Goal: Information Seeking & Learning: Check status

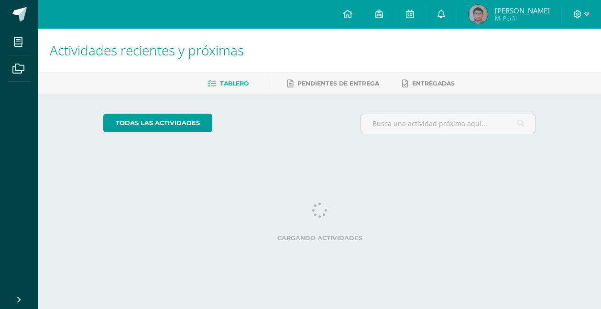
click at [519, 14] on span "[PERSON_NAME]" at bounding box center [522, 11] width 55 height 10
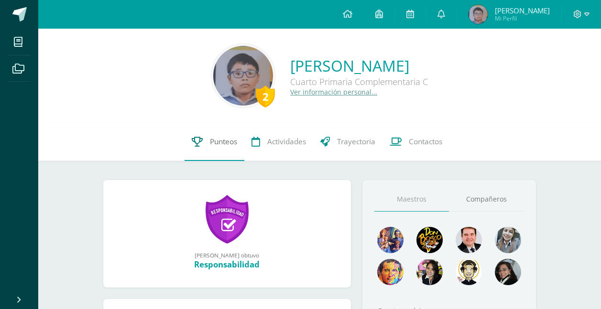
click at [216, 138] on span "Punteos" at bounding box center [223, 142] width 27 height 10
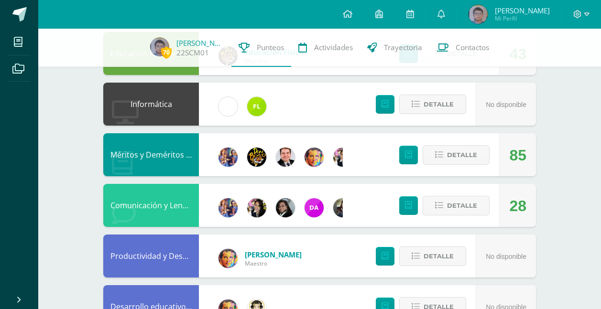
scroll to position [478, 0]
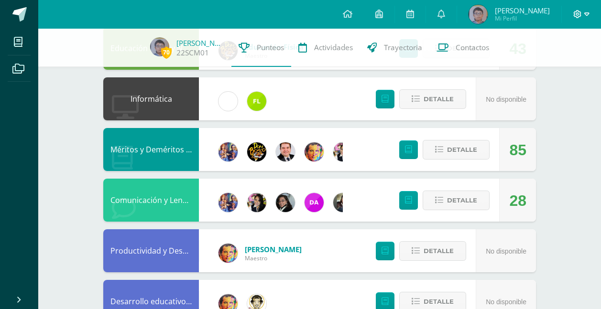
click at [579, 9] on span at bounding box center [581, 14] width 16 height 11
click at [555, 66] on span "Cerrar sesión" at bounding box center [556, 65] width 43 height 9
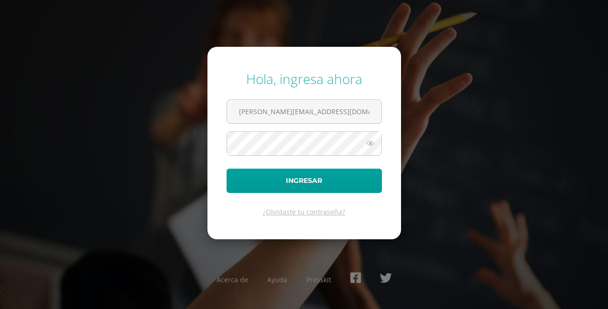
drag, startPoint x: 255, startPoint y: 110, endPoint x: 261, endPoint y: 126, distance: 17.6
click at [255, 110] on input "s.chavarria.1cdb@gmail.com" at bounding box center [304, 111] width 154 height 23
type input "e.chavarria.5bdb@gmail.com"
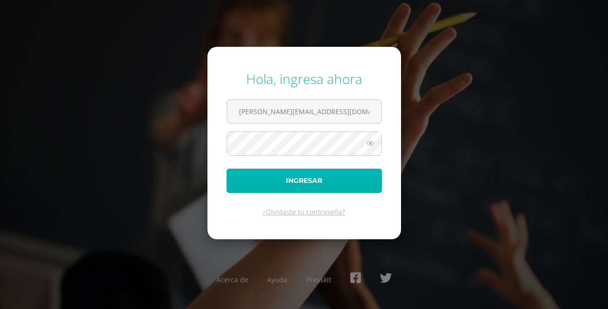
click at [289, 177] on button "Ingresar" at bounding box center [304, 181] width 155 height 24
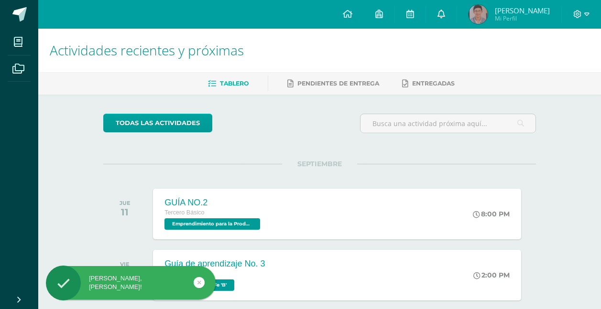
click at [455, 10] on link at bounding box center [441, 14] width 31 height 29
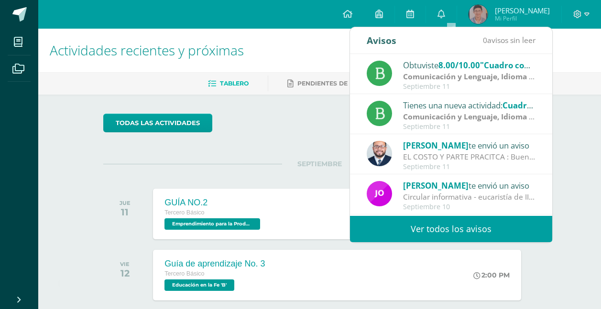
click at [477, 78] on strong "Comunicación y Lenguaje, Idioma Español" at bounding box center [480, 76] width 155 height 11
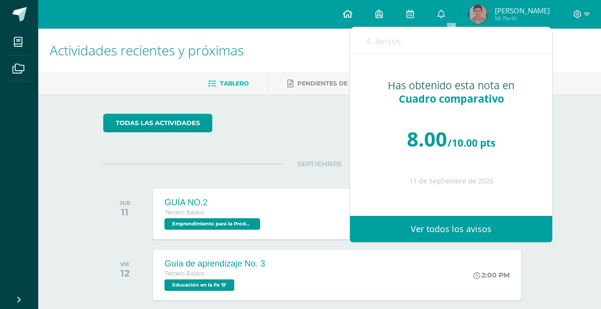
click at [352, 14] on icon at bounding box center [348, 14] width 10 height 9
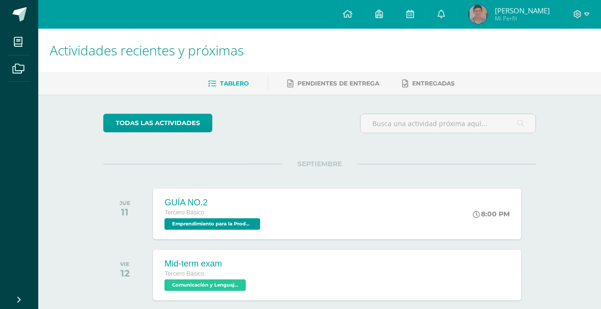
click at [538, 15] on span "Estuardo José" at bounding box center [522, 11] width 55 height 10
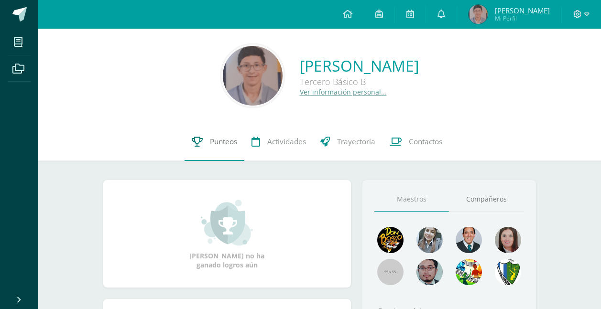
click at [224, 137] on span "Punteos" at bounding box center [223, 142] width 27 height 10
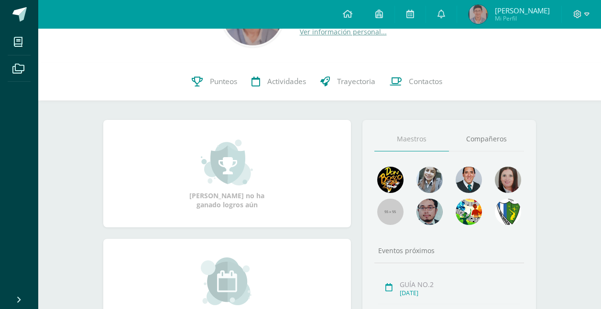
scroll to position [96, 0]
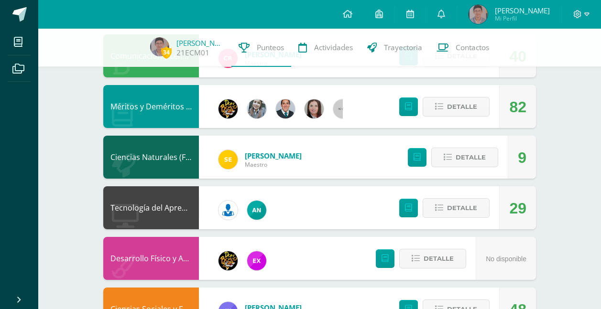
scroll to position [573, 0]
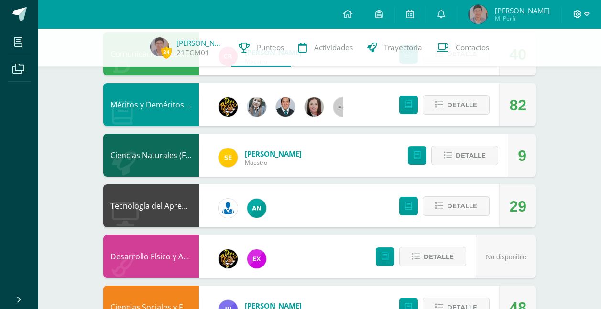
click at [588, 17] on icon at bounding box center [586, 14] width 5 height 9
click at [547, 63] on span "Cerrar sesión" at bounding box center [556, 65] width 43 height 9
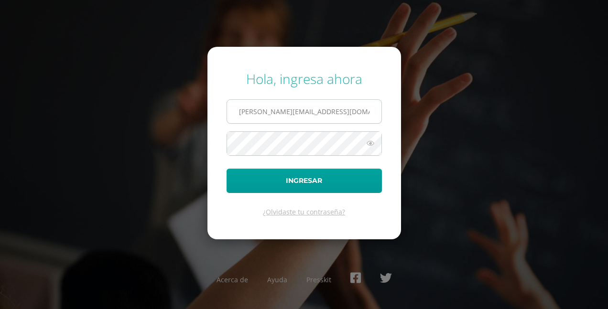
click at [254, 114] on input "[PERSON_NAME][EMAIL_ADDRESS][DOMAIN_NAME]" at bounding box center [304, 111] width 154 height 23
type input "s.chavarria.1cdb@gmail.com"
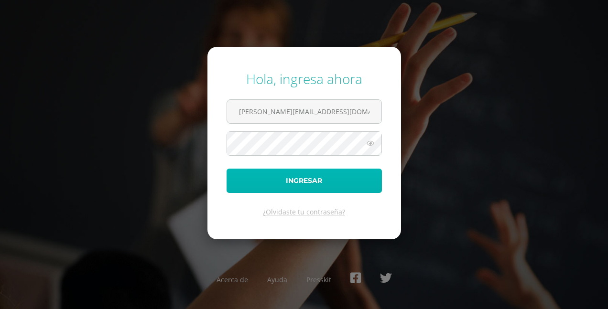
click at [306, 188] on button "Ingresar" at bounding box center [304, 181] width 155 height 24
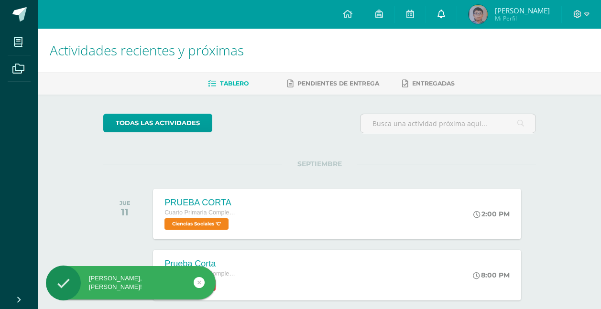
click at [438, 13] on icon at bounding box center [441, 14] width 8 height 9
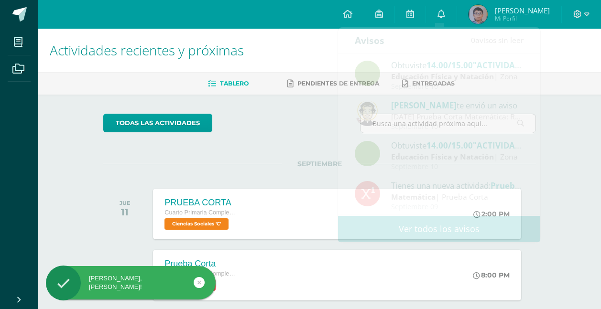
click at [491, 13] on span "Sebastian Andres Mi Perfil" at bounding box center [508, 14] width 85 height 19
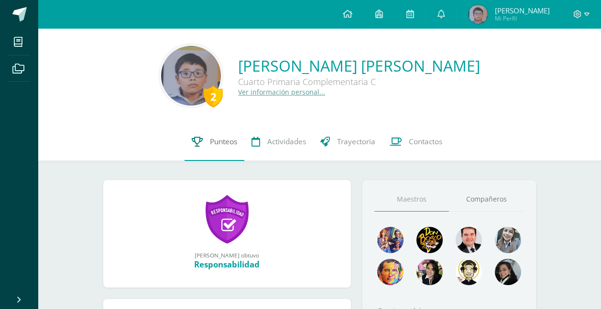
click at [201, 139] on link "Punteos" at bounding box center [214, 142] width 60 height 38
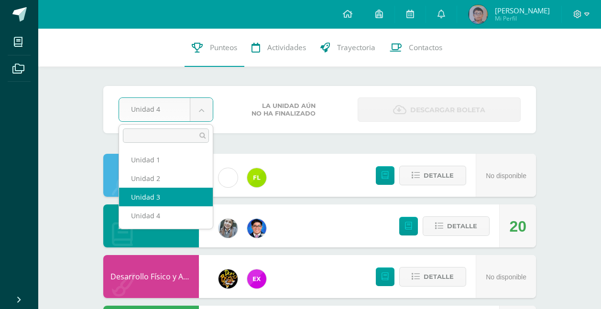
select select "Unidad 3"
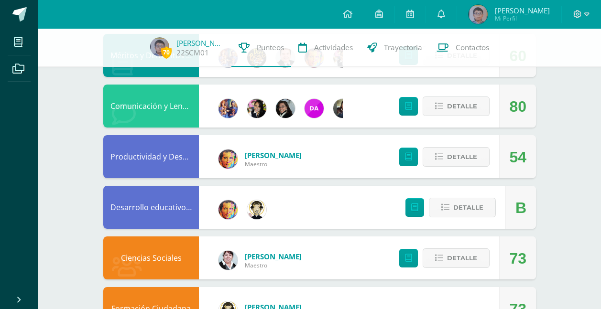
scroll to position [573, 0]
